Goal: Find specific page/section: Find specific page/section

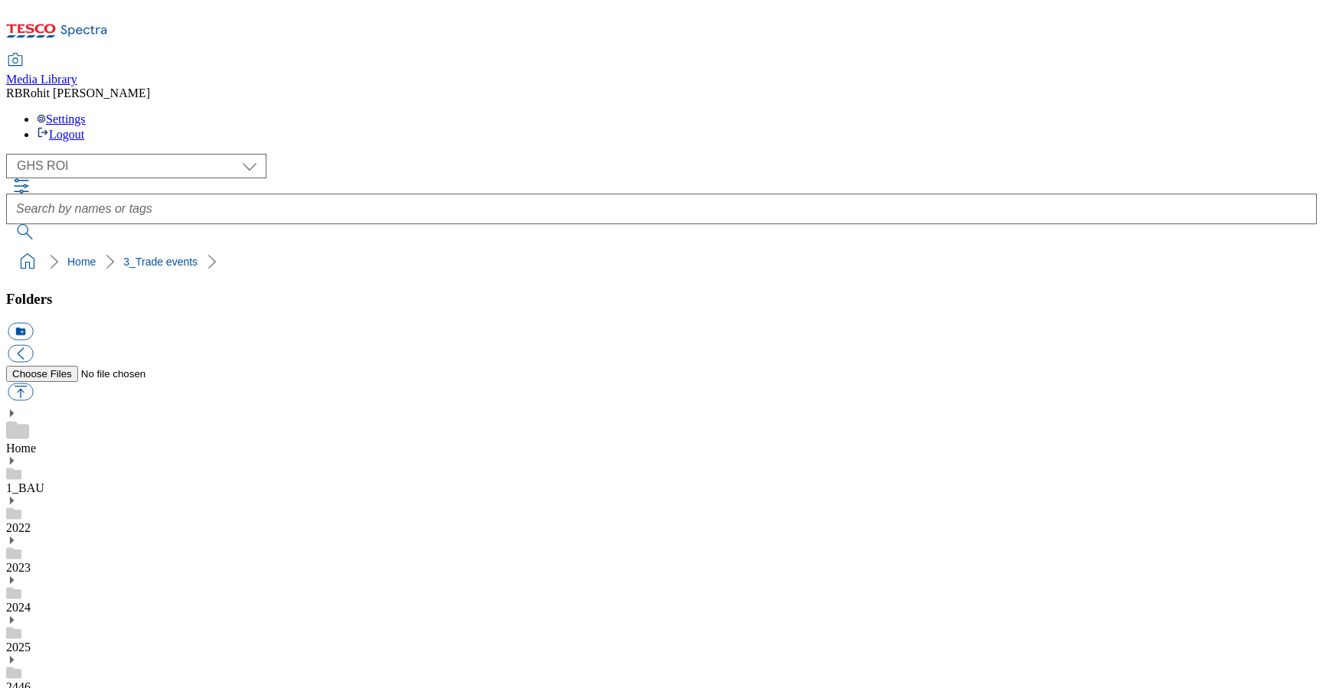
select select "flare-ghs-roi"
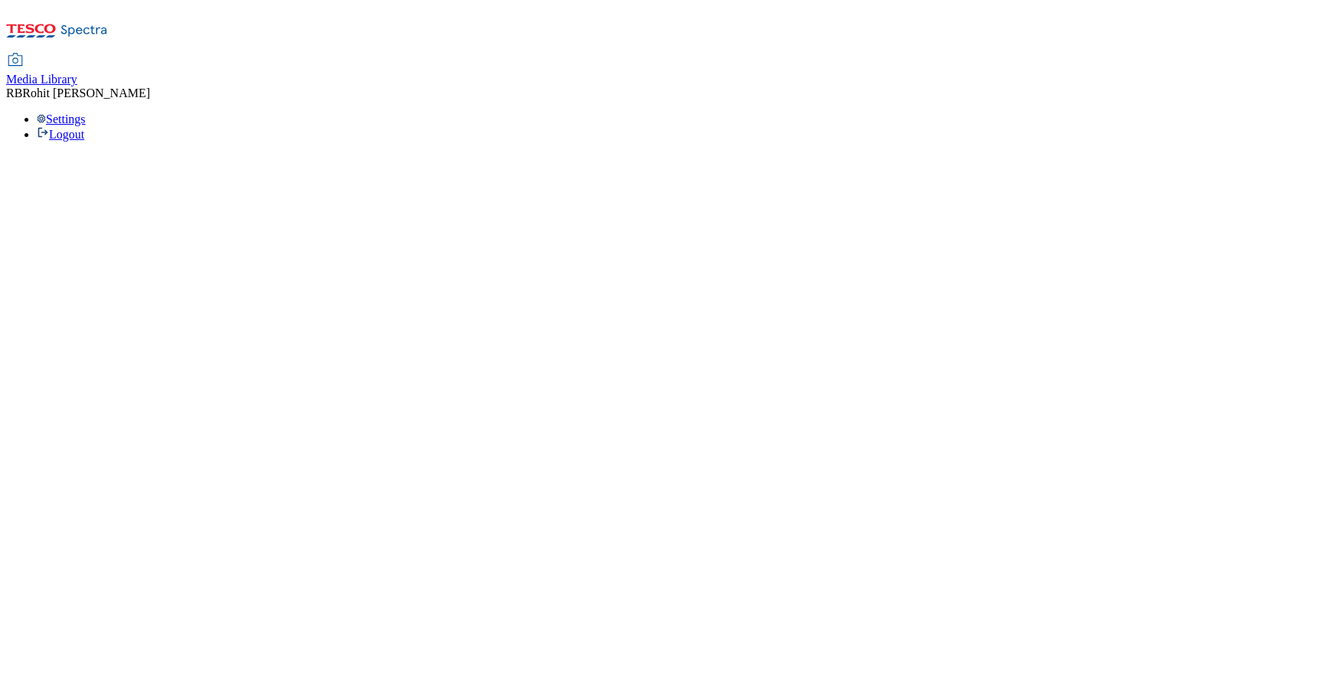
select select "flare-ghs-roi"
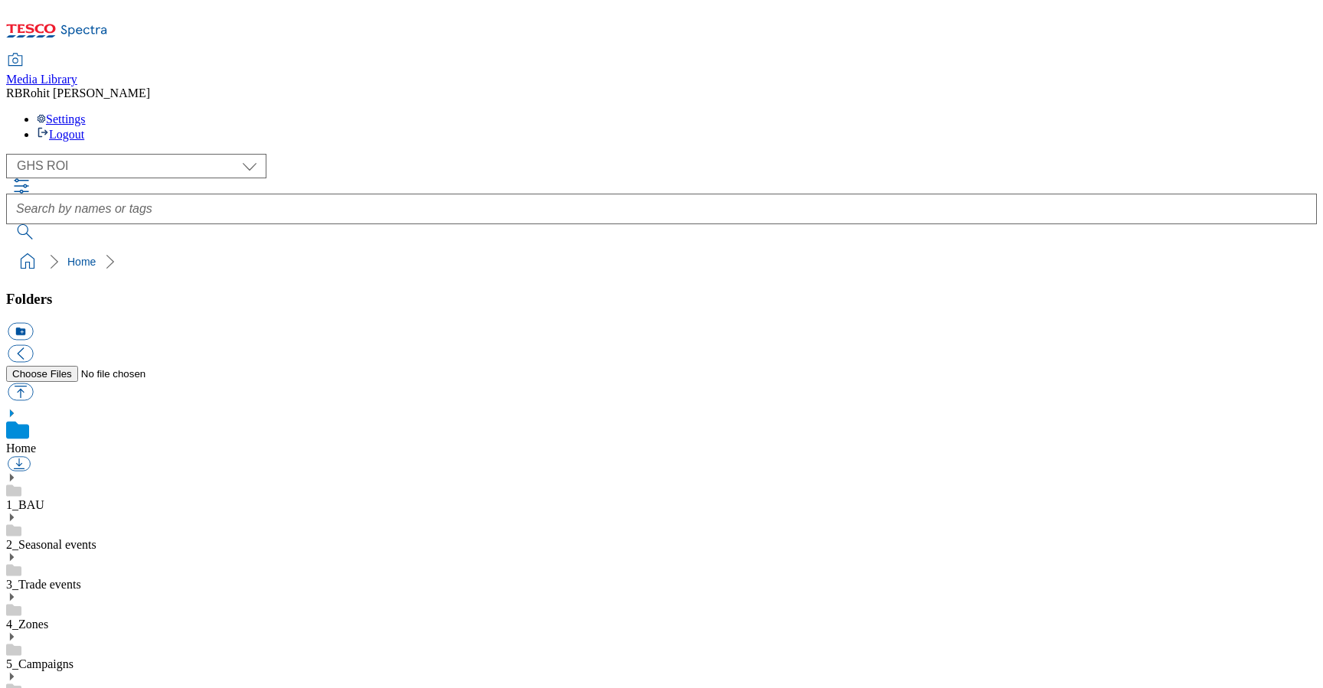
scroll to position [2, 0]
click at [14, 656] on use at bounding box center [12, 660] width 4 height 8
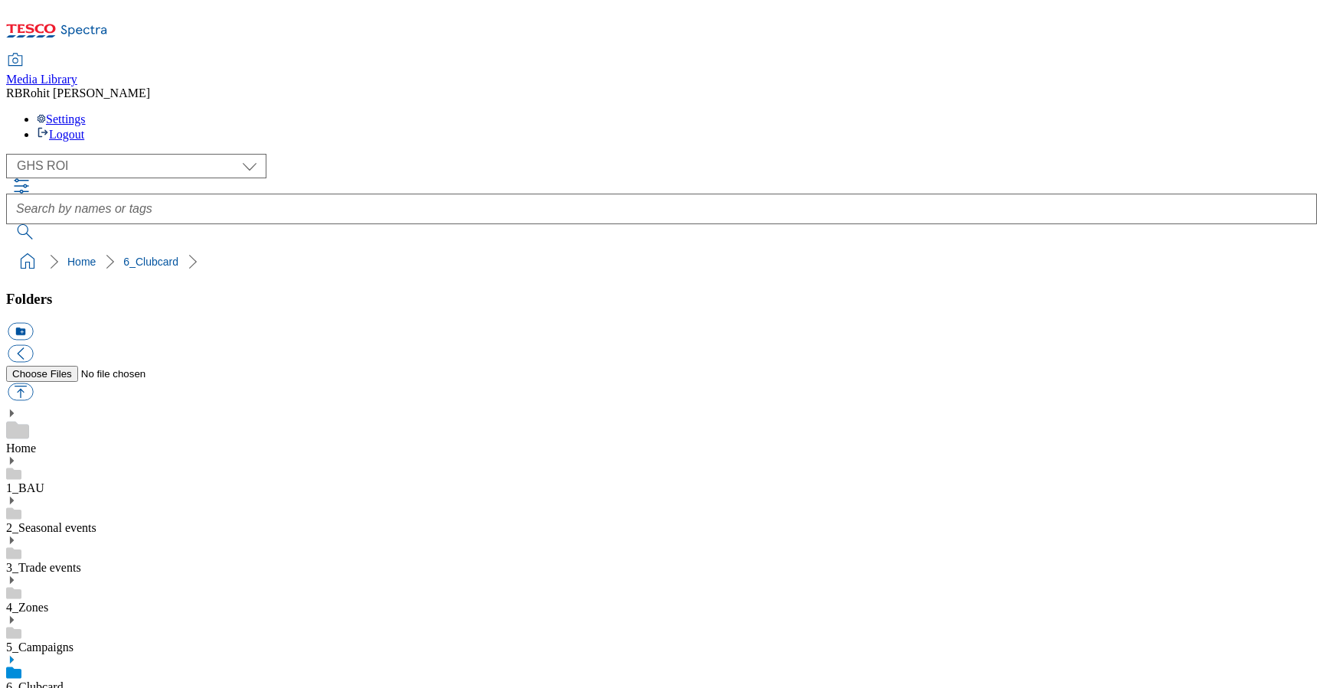
scroll to position [54, 0]
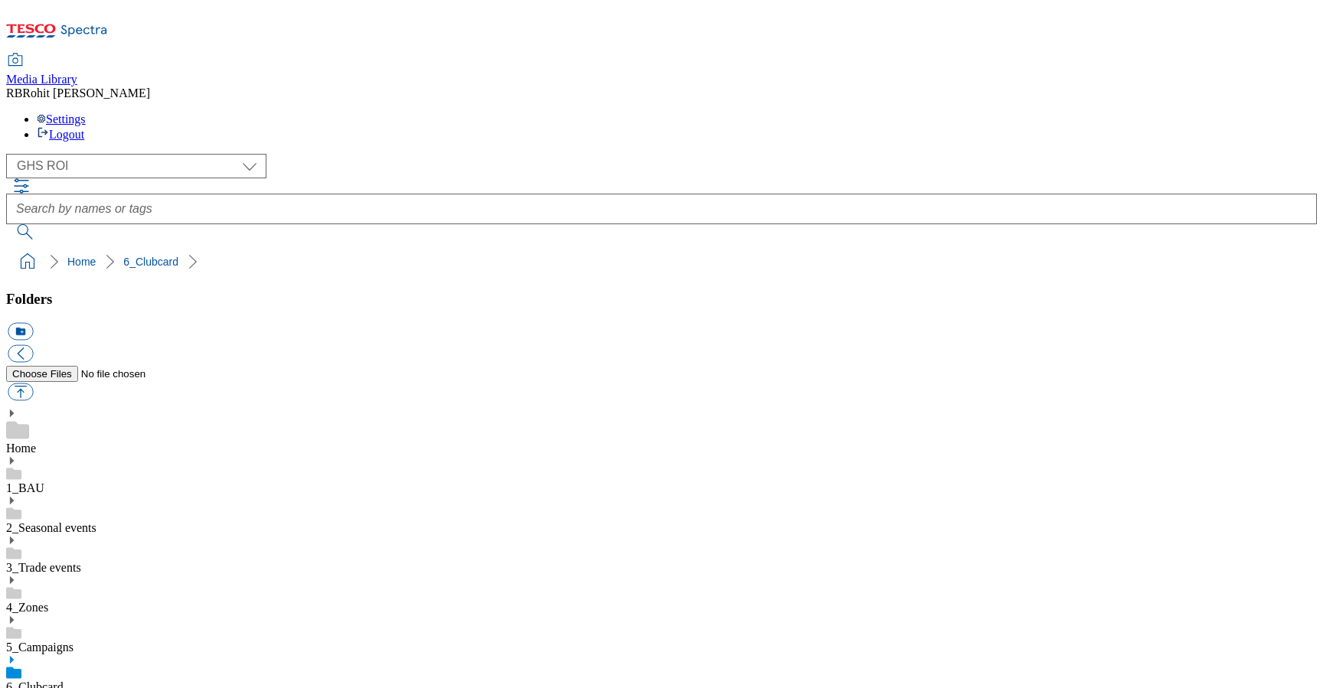
scroll to position [33, 0]
